Goal: Navigation & Orientation: Understand site structure

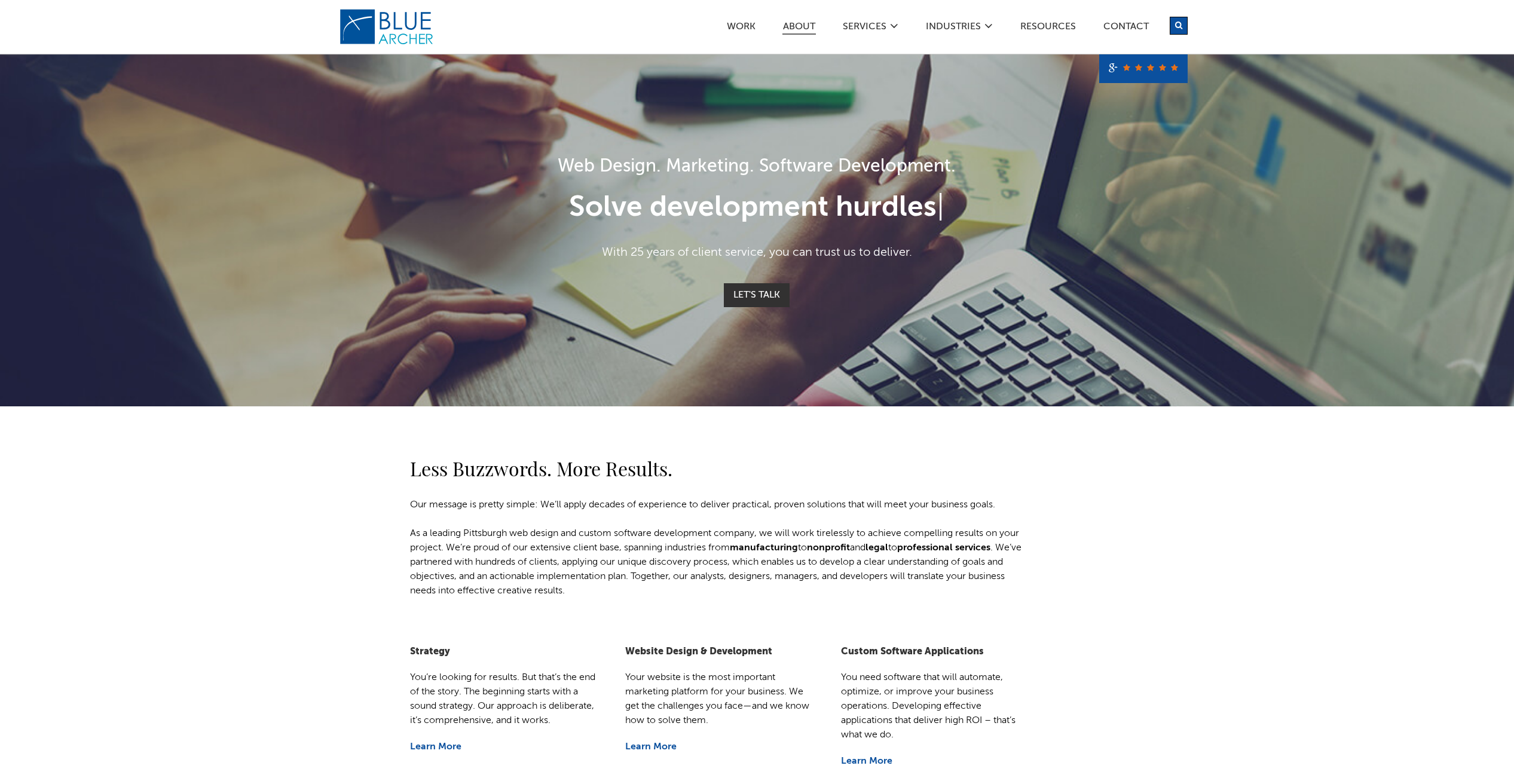
click at [800, 23] on link "ABOUT" at bounding box center [799, 28] width 33 height 13
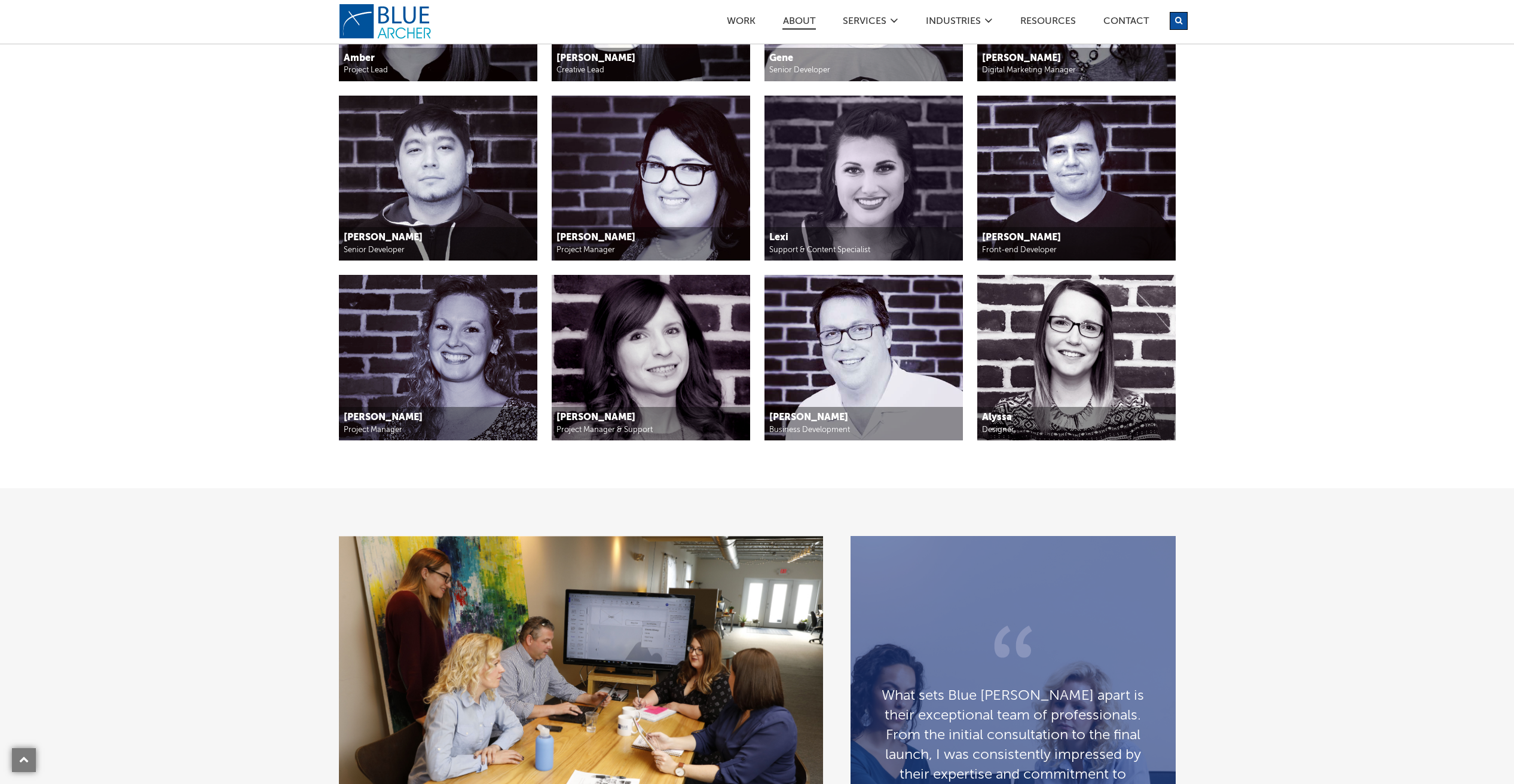
scroll to position [1198, 0]
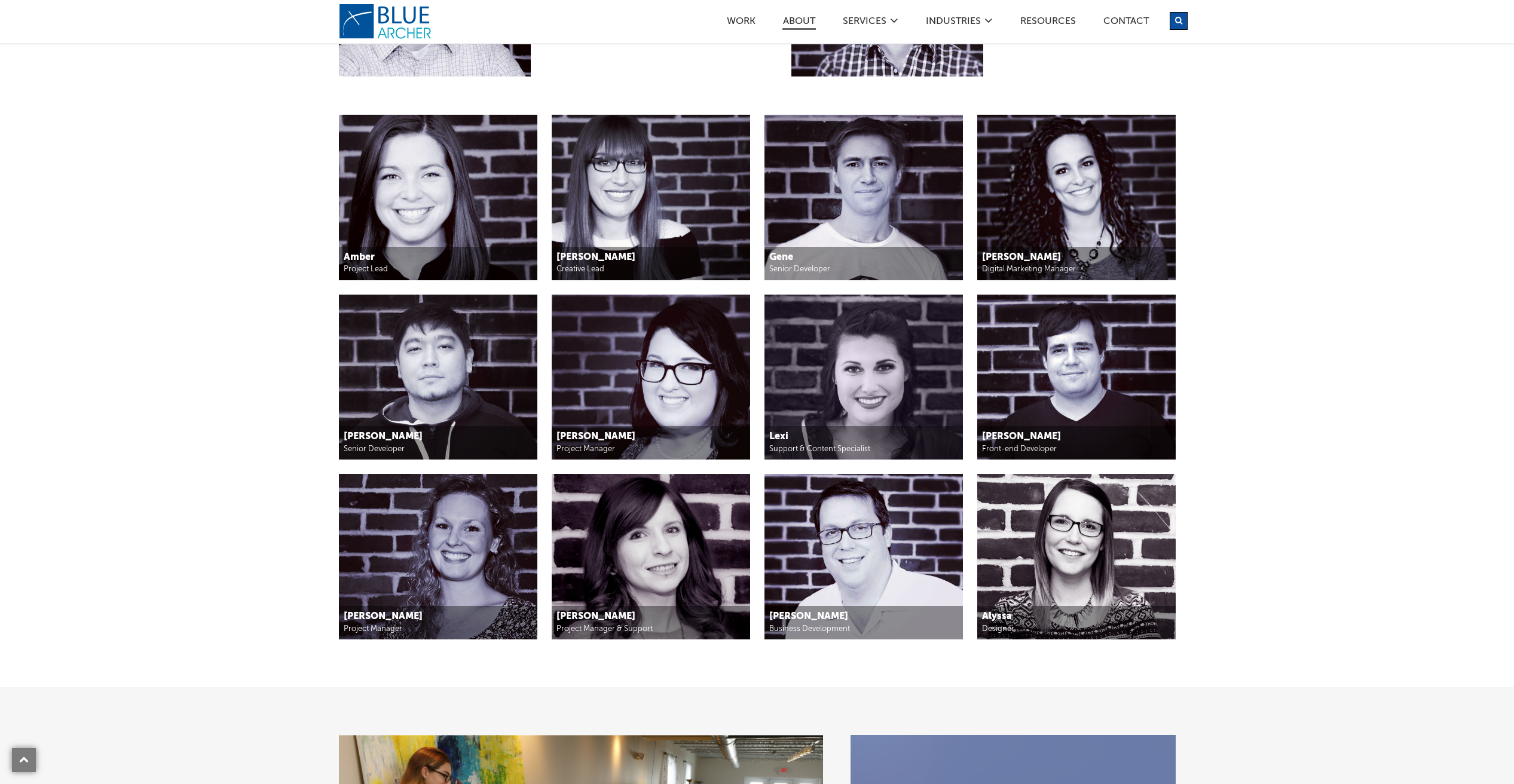
click at [234, 357] on section "Meet the team you need to succeed online. Principal, Business Development [PERS…" at bounding box center [757, 254] width 1514 height 864
click at [478, 425] on img at bounding box center [437, 377] width 198 height 165
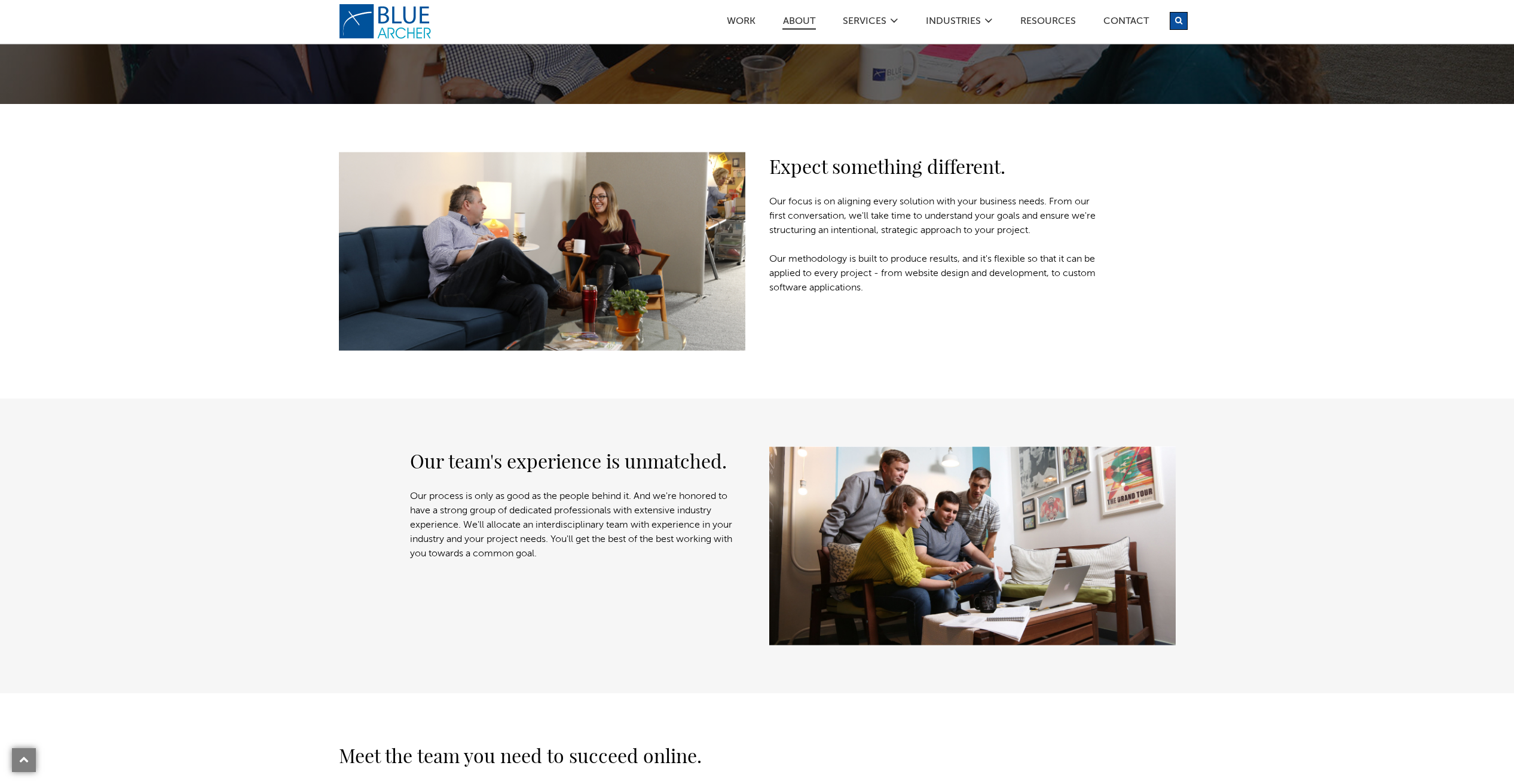
scroll to position [0, 0]
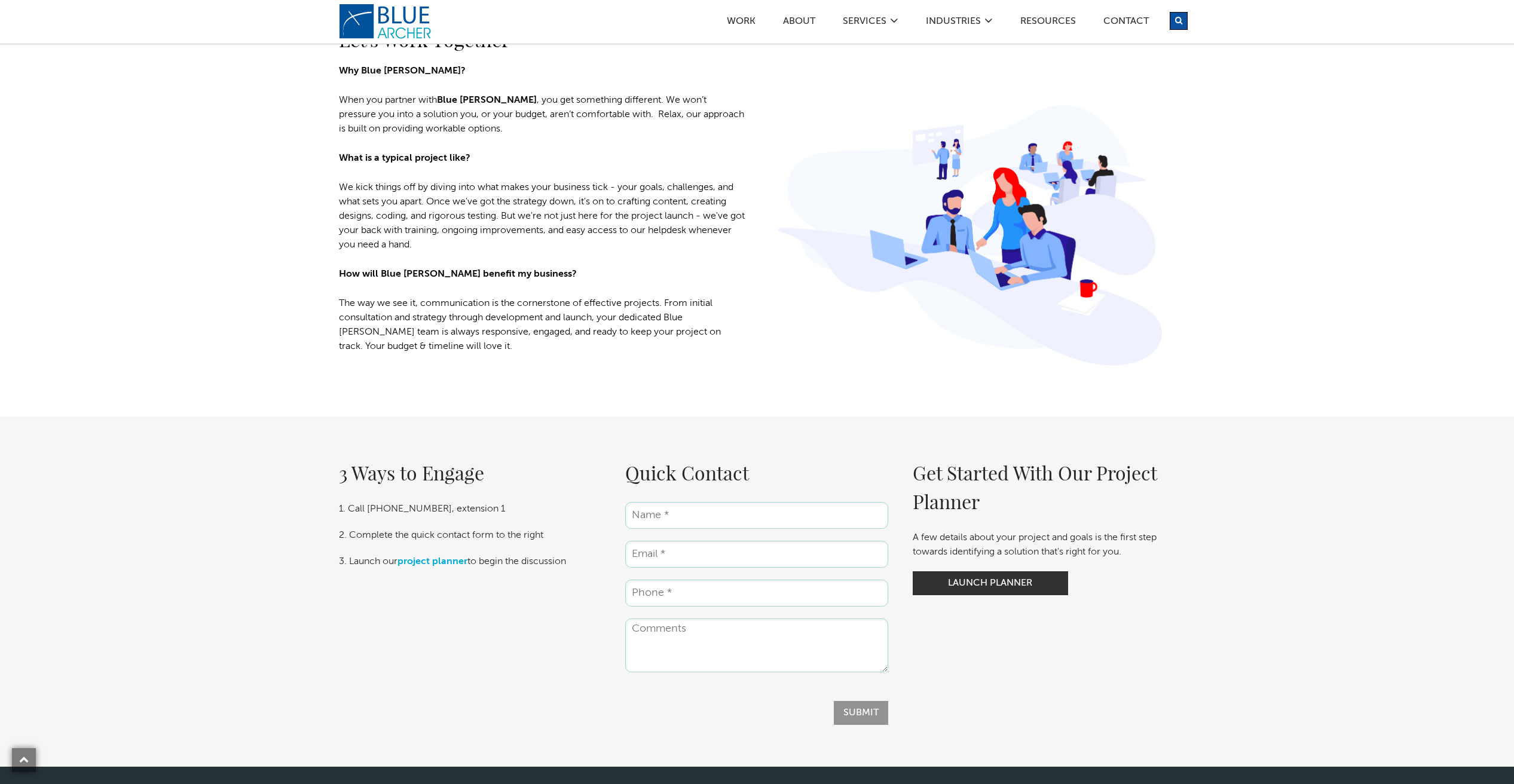
scroll to position [2099, 0]
